Goal: Transaction & Acquisition: Purchase product/service

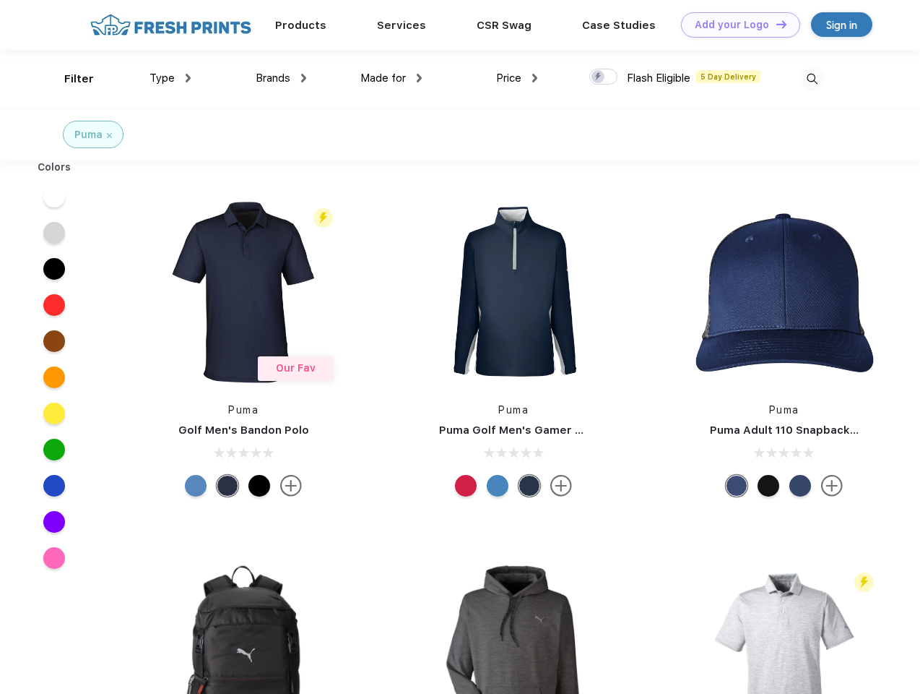
click at [735, 25] on link "Add your Logo Design Tool" at bounding box center [740, 24] width 119 height 25
click at [0, 0] on div "Design Tool" at bounding box center [0, 0] width 0 height 0
click at [775, 24] on link "Add your Logo Design Tool" at bounding box center [740, 24] width 119 height 25
click at [69, 79] on div "Filter" at bounding box center [79, 79] width 30 height 17
click at [171, 78] on span "Type" at bounding box center [162, 78] width 25 height 13
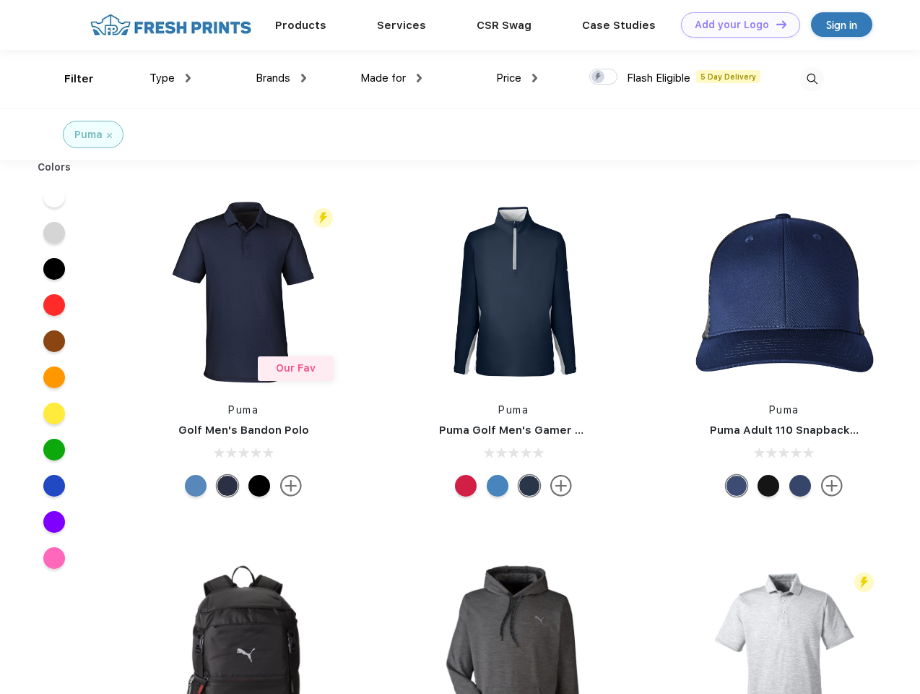
click at [281, 78] on span "Brands" at bounding box center [273, 78] width 35 height 13
click at [392, 78] on span "Made for" at bounding box center [384, 78] width 46 height 13
click at [517, 78] on span "Price" at bounding box center [508, 78] width 25 height 13
click at [604, 77] on div at bounding box center [604, 77] width 28 height 16
click at [599, 77] on input "checkbox" at bounding box center [594, 72] width 9 height 9
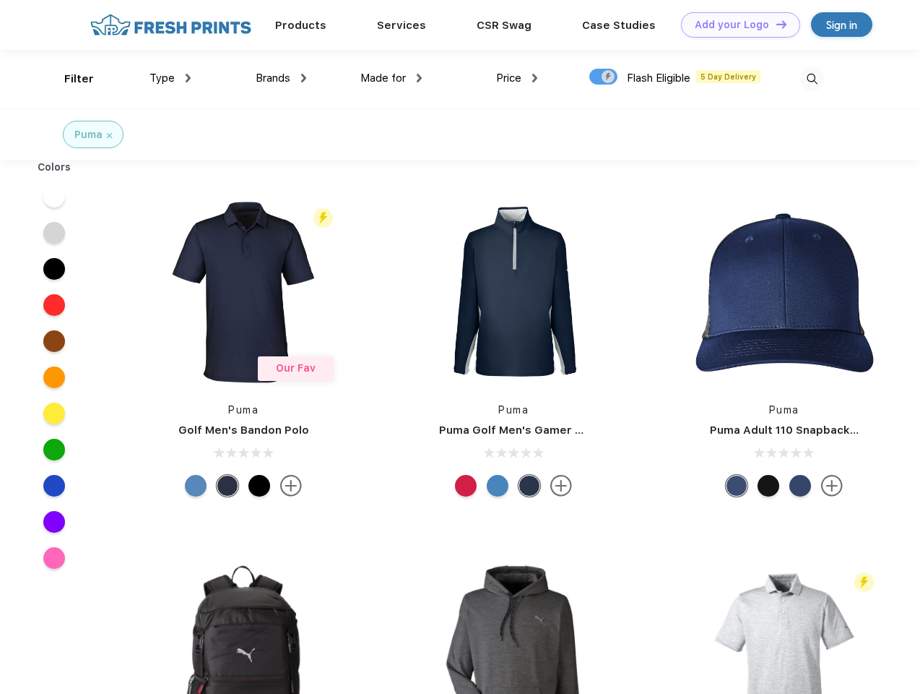
click at [812, 79] on img at bounding box center [813, 79] width 24 height 24
